Goal: Find specific page/section: Find specific page/section

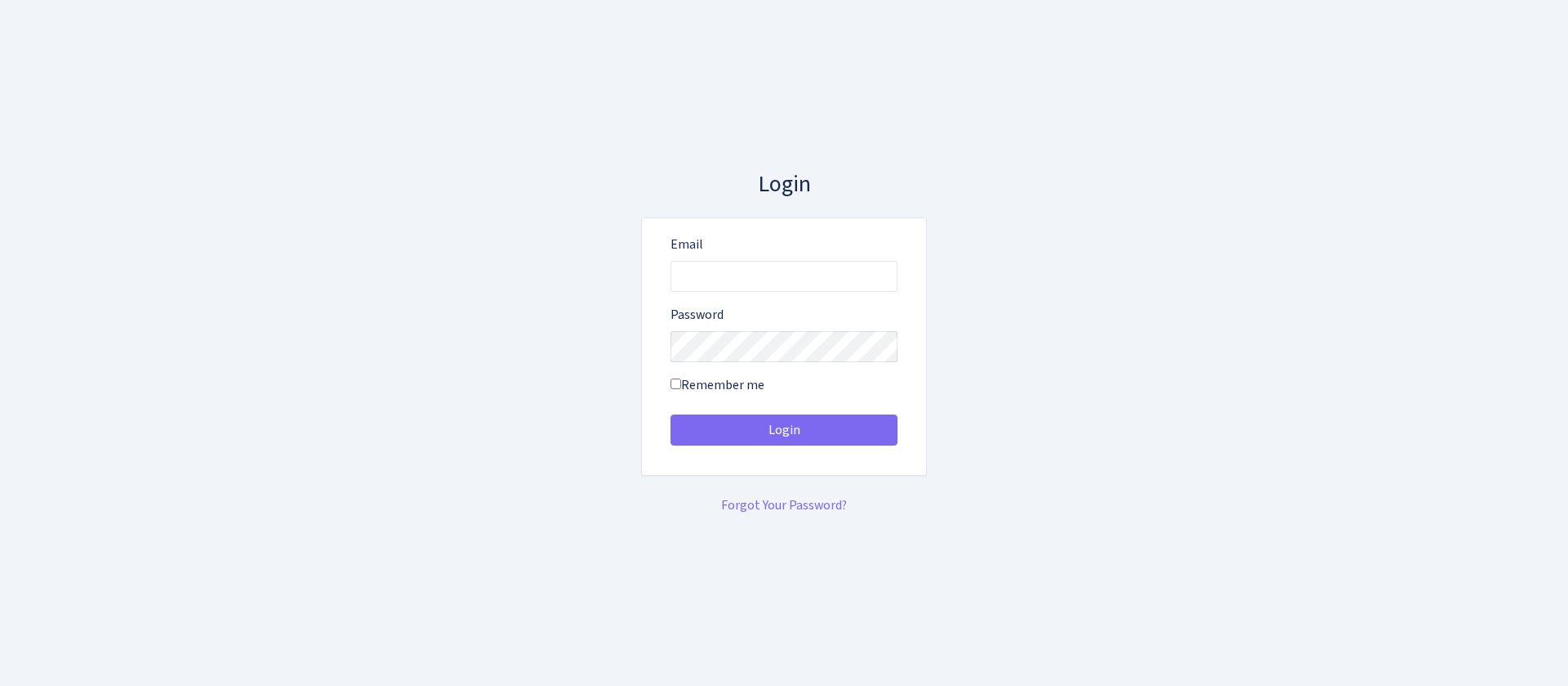
type input "[EMAIL_ADDRESS][DOMAIN_NAME]"
click at [670, 414] on button "Login" at bounding box center [784, 430] width 227 height 31
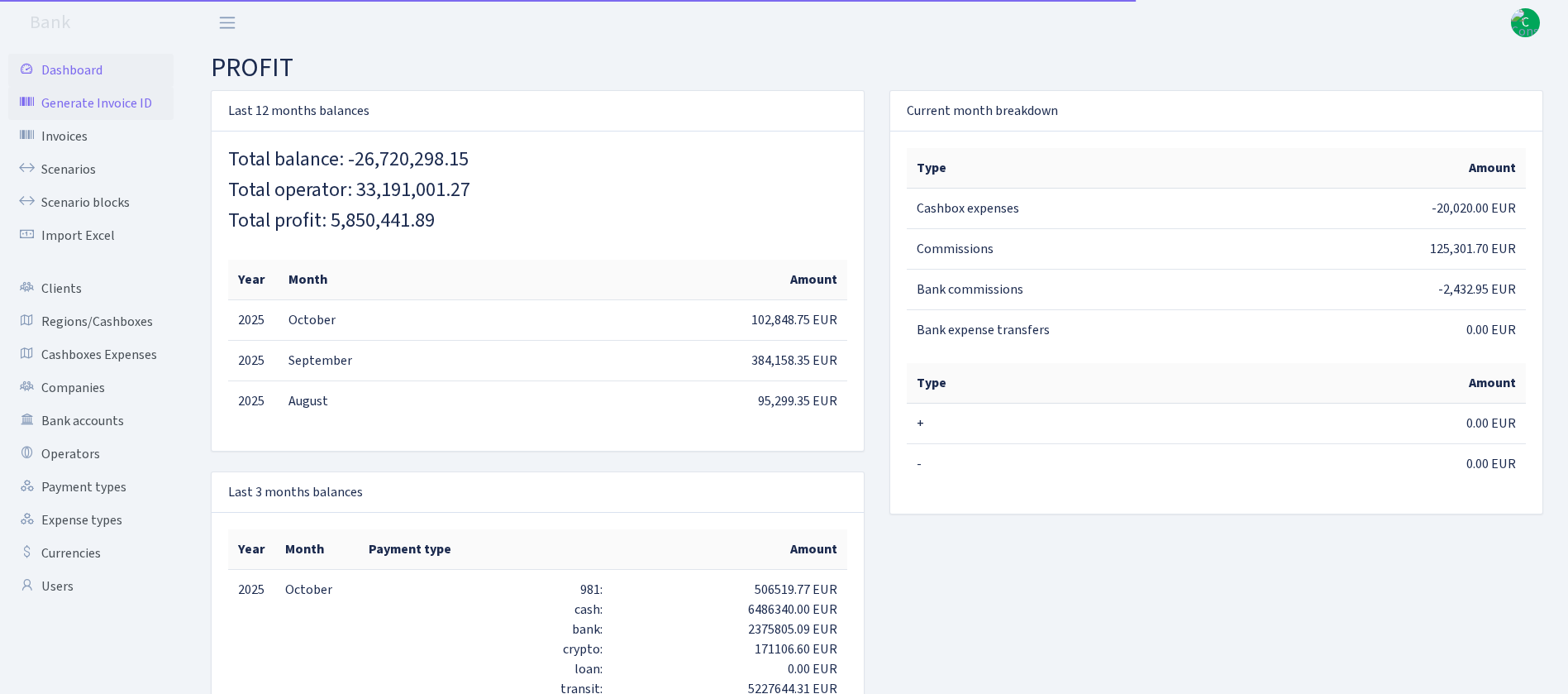
click at [106, 104] on link "Generate Invoice ID" at bounding box center [91, 104] width 165 height 33
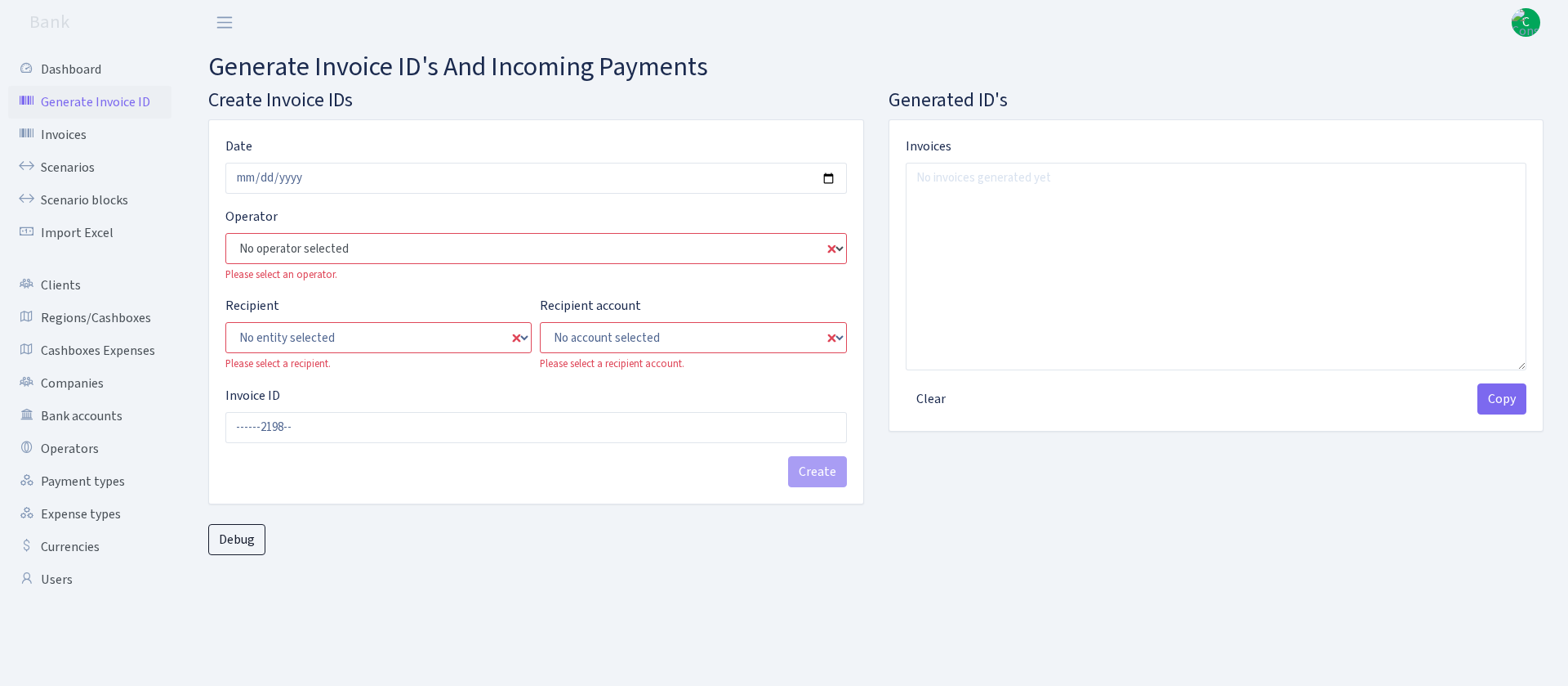
click at [404, 238] on select "No operator selected 981 981 AED 981 BN usdt 981 CASH USDT 981 CASH USDT EUR 98…" at bounding box center [536, 249] width 622 height 31
click at [70, 164] on link "Scenarios" at bounding box center [89, 168] width 163 height 33
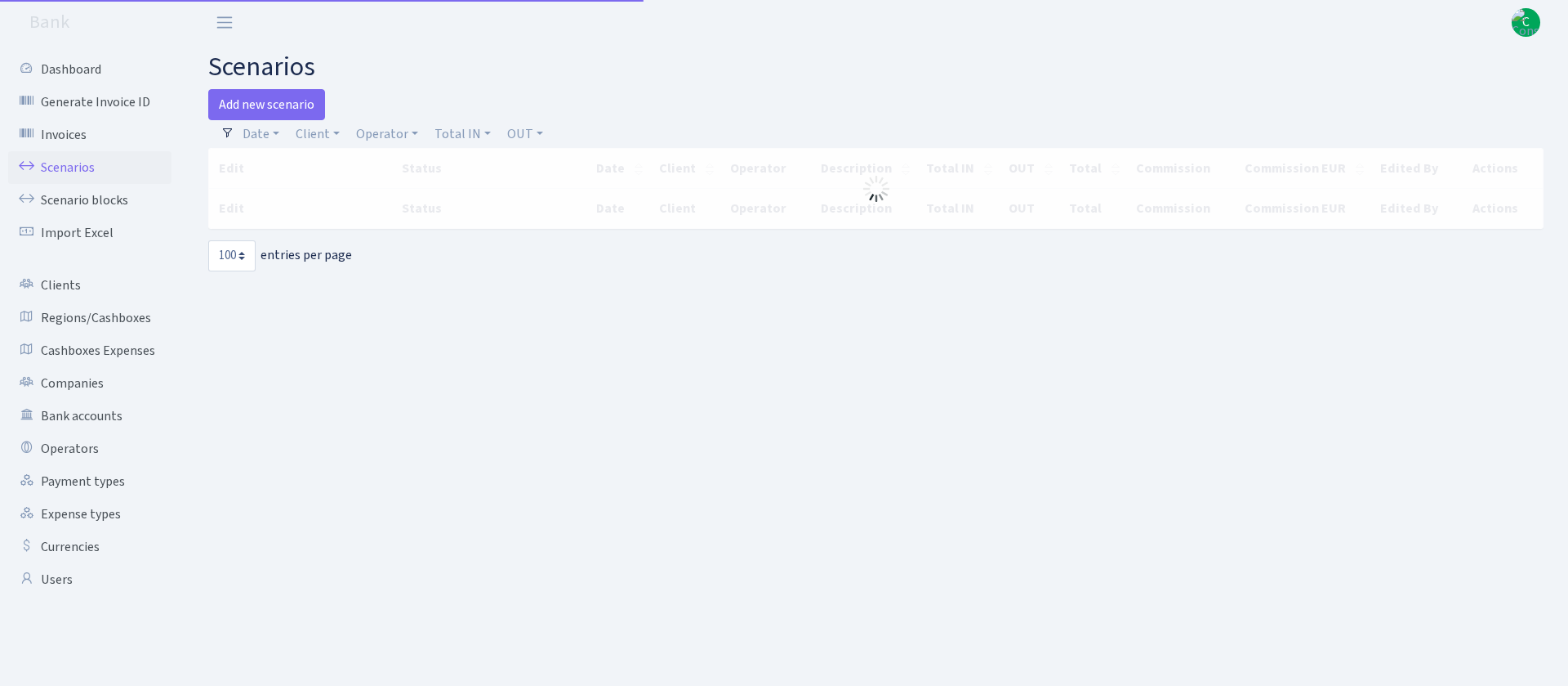
select select "100"
click at [322, 133] on link "Client" at bounding box center [317, 134] width 57 height 28
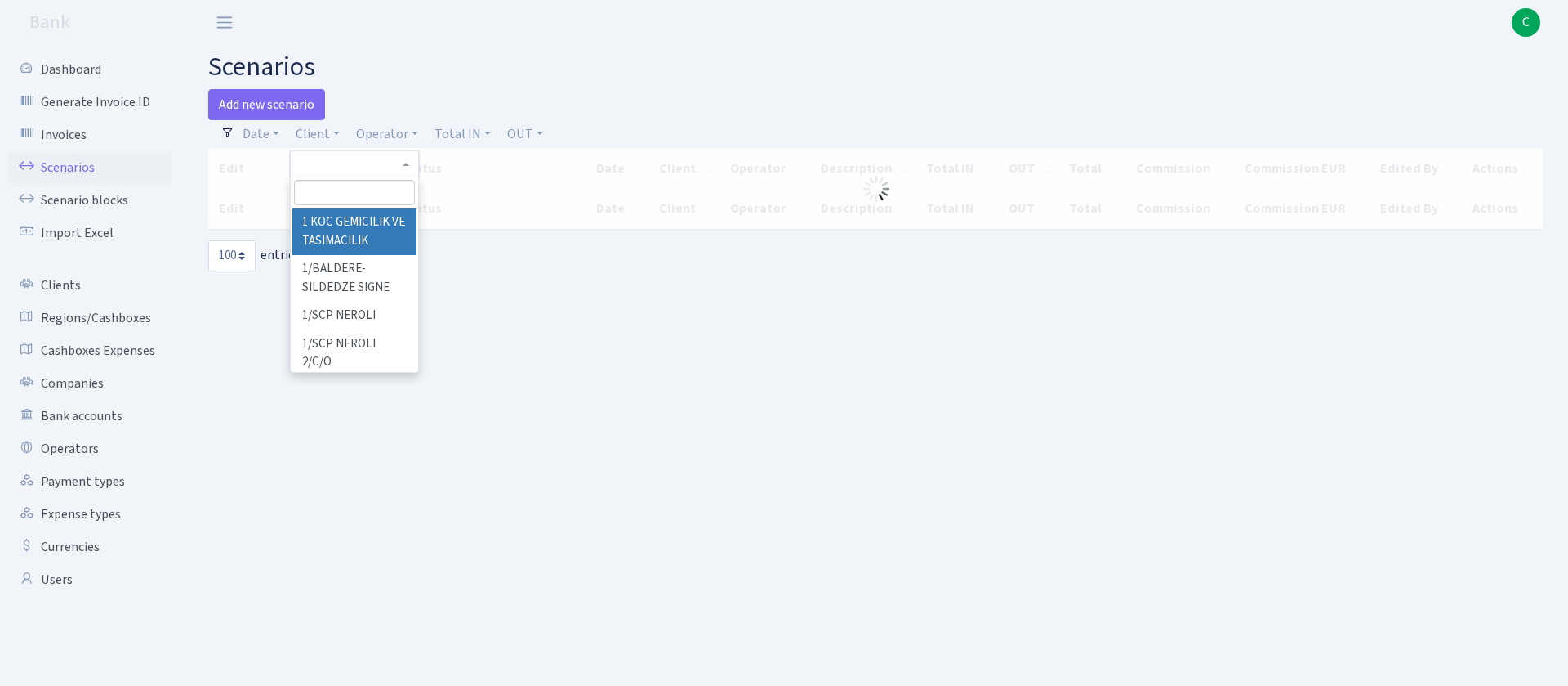
click at [355, 184] on input "search" at bounding box center [354, 192] width 121 height 25
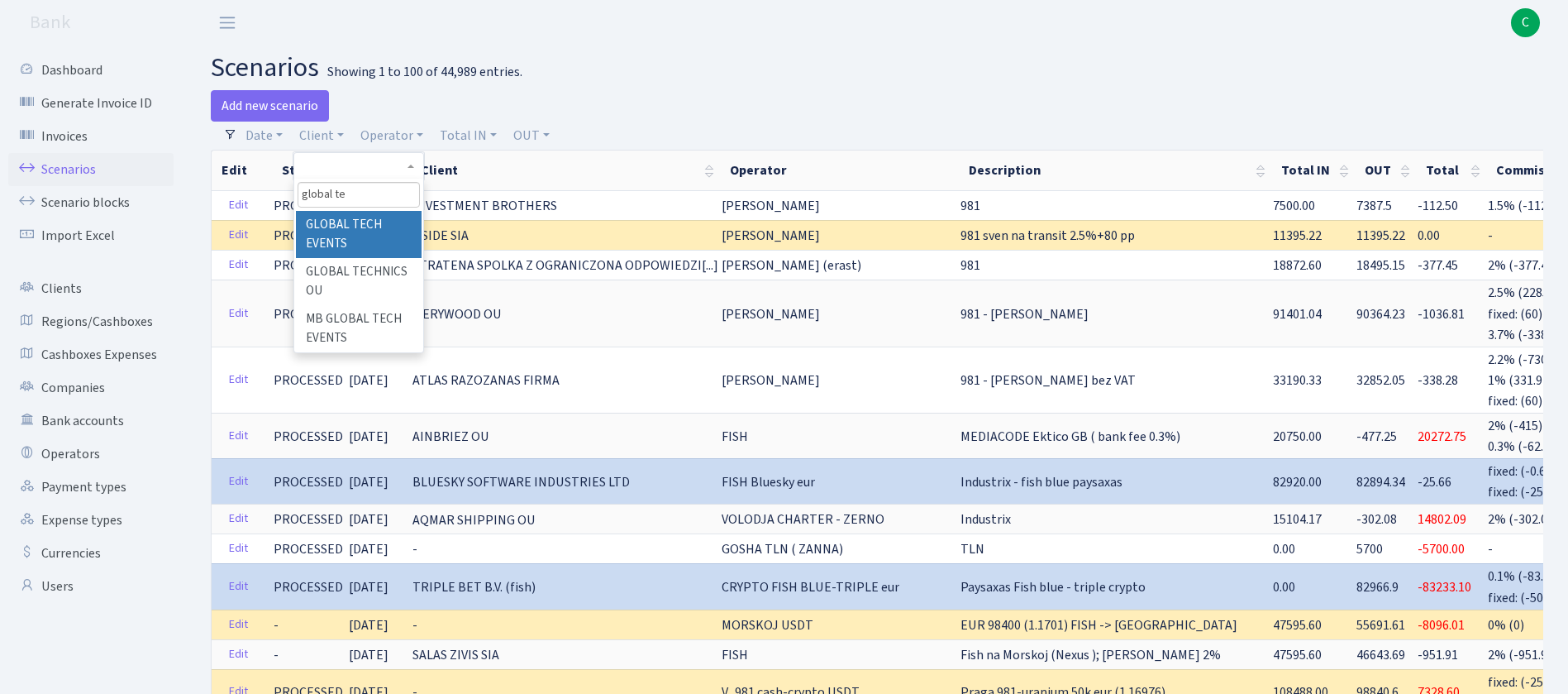
type input "global tec"
click at [335, 221] on li "GLOBAL TECH EVENTS" at bounding box center [359, 234] width 125 height 47
